Goal: Navigation & Orientation: Go to known website

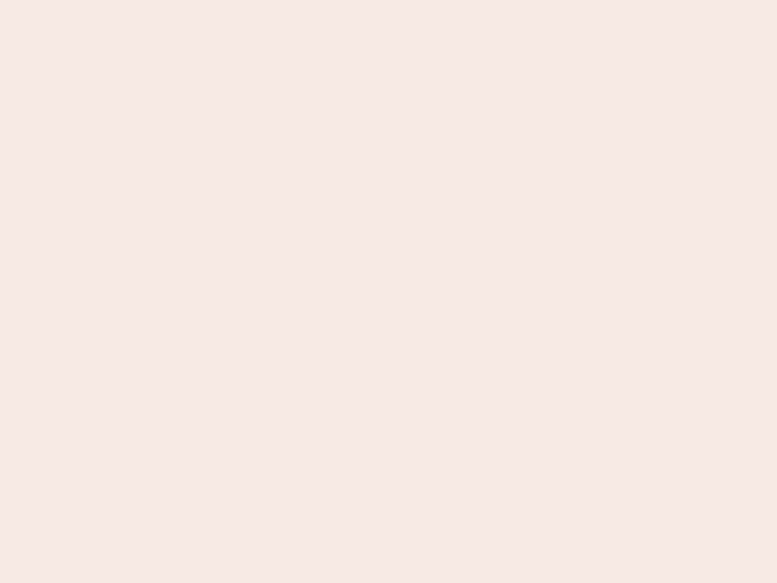
click at [389, 292] on nb-app "Almost there Thank you for registering for Newbook. Your account is under revie…" at bounding box center [388, 291] width 777 height 583
click at [389, 0] on nb-app "Almost there Thank you for registering for Newbook. Your account is under revie…" at bounding box center [388, 291] width 777 height 583
click at [415, 0] on nb-app "Almost there Thank you for registering for Newbook. Your account is under revie…" at bounding box center [388, 291] width 777 height 583
click at [389, 292] on nb-app "Almost there Thank you for registering for Newbook. Your account is under revie…" at bounding box center [388, 291] width 777 height 583
click at [389, 0] on nb-app "Almost there Thank you for registering for Newbook. Your account is under revie…" at bounding box center [388, 291] width 777 height 583
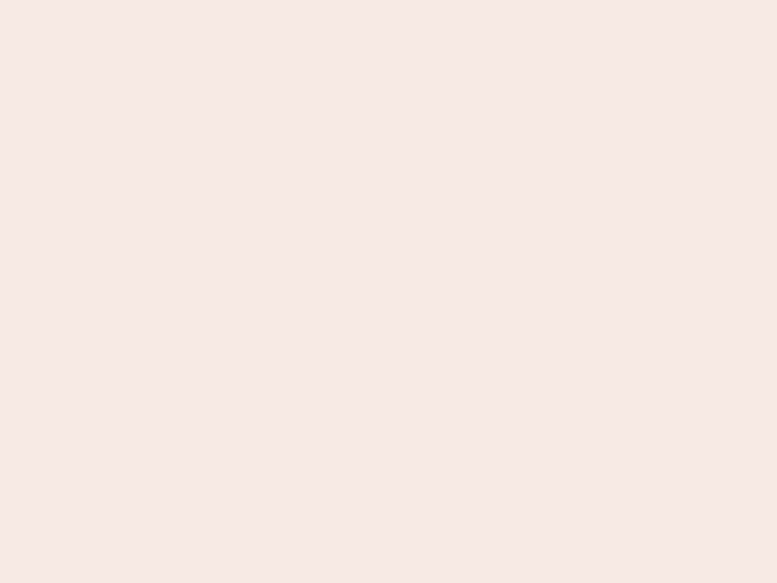
click at [271, 0] on nb-app "Almost there Thank you for registering for Newbook. Your account is under revie…" at bounding box center [388, 291] width 777 height 583
click at [389, 292] on nb-app "Almost there Thank you for registering for Newbook. Your account is under revie…" at bounding box center [388, 291] width 777 height 583
click at [389, 0] on nb-app "Almost there Thank you for registering for Newbook. Your account is under revie…" at bounding box center [388, 291] width 777 height 583
click at [271, 0] on nb-app "Almost there Thank you for registering for Newbook. Your account is under revie…" at bounding box center [388, 291] width 777 height 583
click at [389, 292] on nb-app "Almost there Thank you for registering for Newbook. Your account is under revie…" at bounding box center [388, 291] width 777 height 583
